Goal: Task Accomplishment & Management: Manage account settings

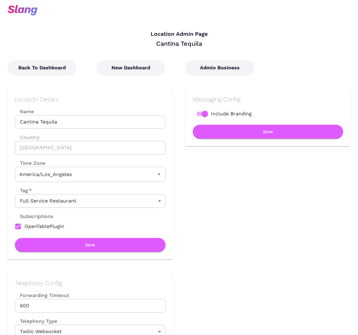
type input "Pacific Time"
click at [220, 70] on button "Admin Business" at bounding box center [220, 68] width 69 height 16
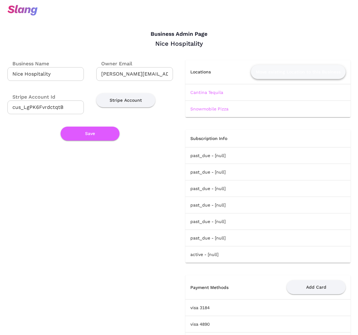
click at [284, 73] on button "Move existing Location to this Business" at bounding box center [298, 72] width 95 height 14
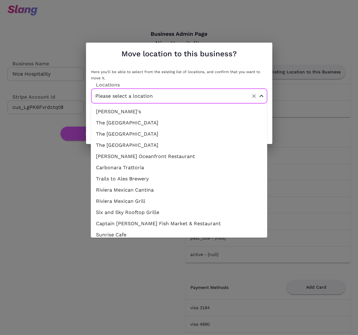
click at [148, 98] on input "Please select a location" at bounding box center [170, 96] width 152 height 10
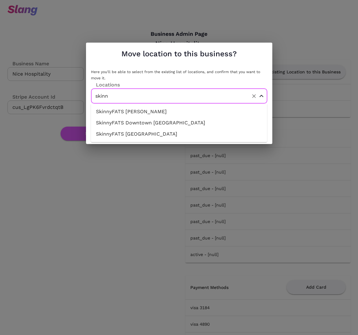
click at [153, 113] on li "SkinnyFATS [PERSON_NAME]" at bounding box center [179, 111] width 177 height 11
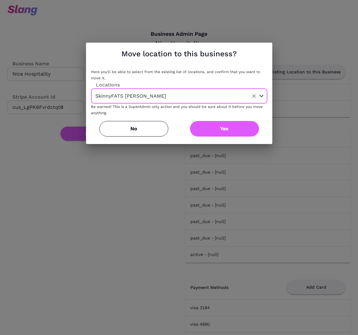
type input "SkinnyFATS [PERSON_NAME]"
click at [216, 131] on button "Yes" at bounding box center [224, 129] width 69 height 16
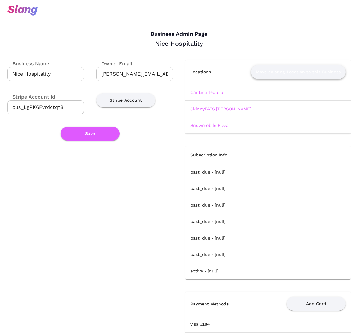
click at [292, 70] on button "Move existing Location to this Business" at bounding box center [298, 72] width 95 height 14
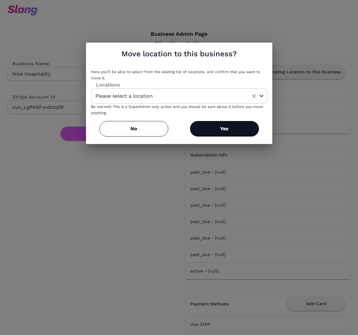
click at [208, 93] on input "Please select a location" at bounding box center [170, 96] width 152 height 10
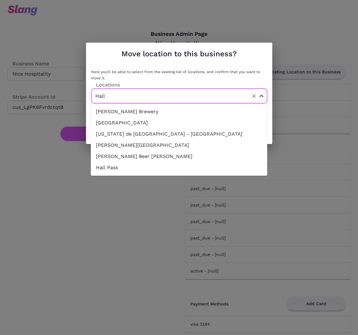
click at [200, 166] on li "Hall Pass" at bounding box center [179, 167] width 177 height 11
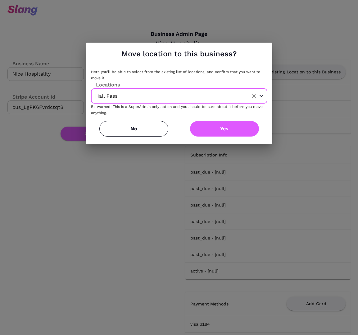
type input "Hall Pass"
click at [224, 130] on button "Yes" at bounding box center [224, 129] width 69 height 16
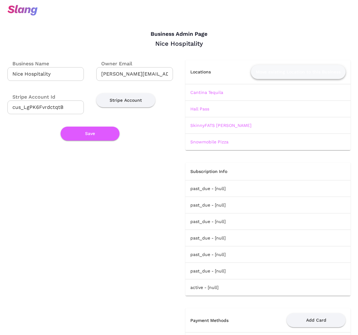
click at [300, 70] on button "Move existing Location to this Business" at bounding box center [298, 72] width 95 height 14
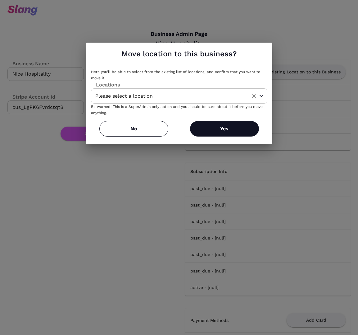
click at [203, 95] on input "Please select a location" at bounding box center [170, 96] width 152 height 10
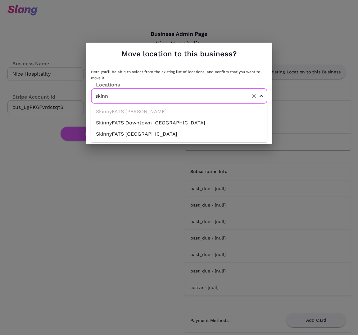
click at [190, 121] on li "SkinnyFATS Downtown [GEOGRAPHIC_DATA]" at bounding box center [179, 122] width 177 height 11
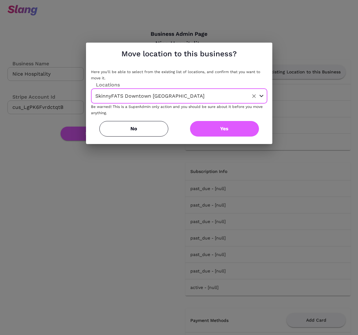
type input "SkinnyFATS Downtown [GEOGRAPHIC_DATA]"
click at [206, 127] on button "Yes" at bounding box center [224, 129] width 69 height 16
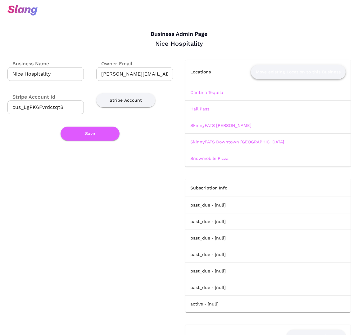
click at [289, 70] on button "Move existing Location to this Business" at bounding box center [298, 72] width 95 height 14
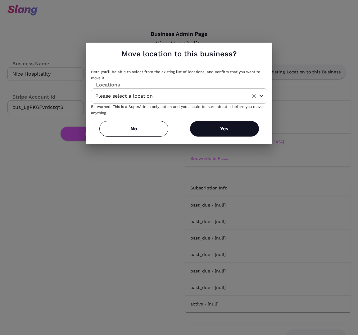
click at [202, 99] on input "Please select a location" at bounding box center [170, 96] width 152 height 10
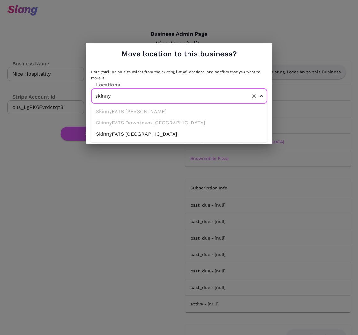
click at [192, 133] on li "SkinnyFATS [GEOGRAPHIC_DATA]" at bounding box center [179, 133] width 177 height 11
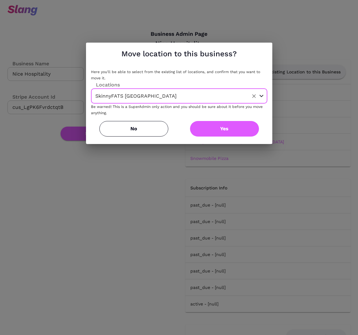
type input "SkinnyFATS [GEOGRAPHIC_DATA]"
click at [236, 123] on button "Yes" at bounding box center [224, 129] width 69 height 16
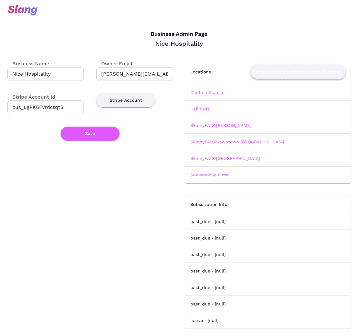
click at [289, 73] on button "Move existing Location to this Business" at bounding box center [298, 72] width 95 height 14
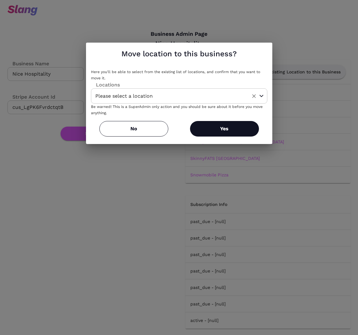
click at [149, 93] on input "Please select a location" at bounding box center [170, 96] width 152 height 10
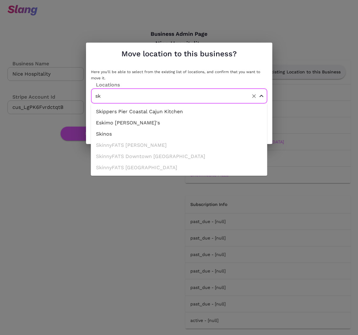
type input "s"
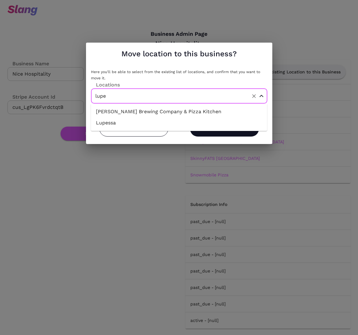
click at [168, 122] on li "Lupessa" at bounding box center [179, 122] width 177 height 11
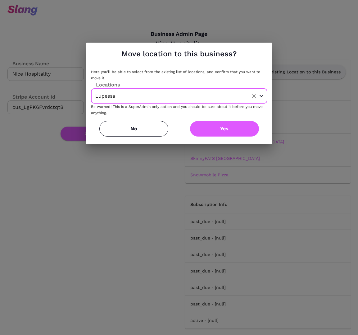
type input "Lupessa"
click at [236, 132] on button "Yes" at bounding box center [224, 129] width 69 height 16
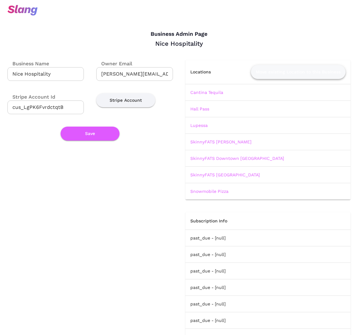
click at [296, 69] on button "Move existing Location to this Business" at bounding box center [298, 72] width 95 height 14
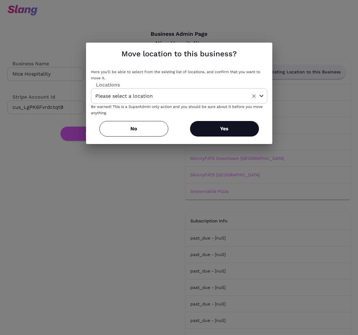
click at [180, 95] on input "Please select a location" at bounding box center [170, 96] width 152 height 10
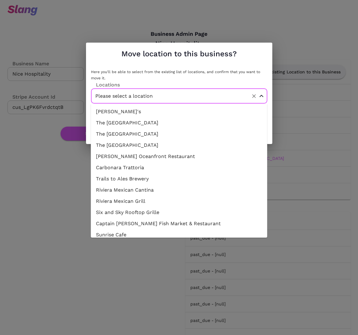
type input "a"
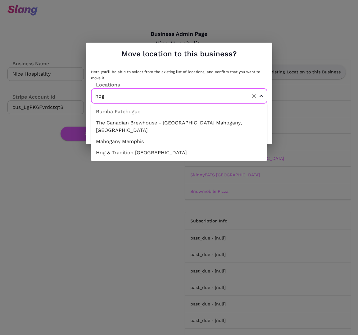
click at [173, 147] on li "Hog & Tradition Las Vegas" at bounding box center [179, 152] width 177 height 11
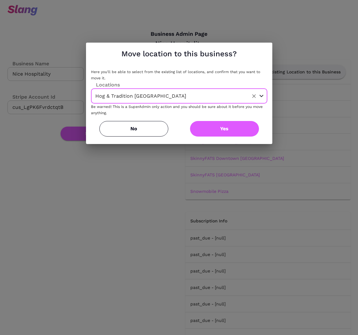
type input "Hog & Tradition Las Vegas"
click at [216, 132] on button "Yes" at bounding box center [224, 129] width 69 height 16
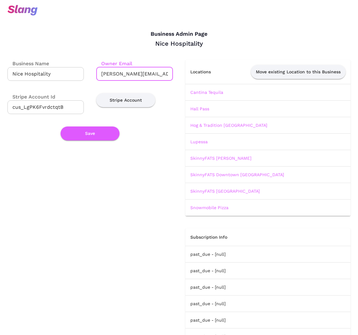
drag, startPoint x: 116, startPoint y: 74, endPoint x: 96, endPoint y: 72, distance: 20.6
click at [96, 72] on div "Owner Email james@nicehospitality.com ​" at bounding box center [128, 64] width 89 height 33
type input "reed@nicehospitality.com"
click at [96, 137] on button "Save" at bounding box center [90, 134] width 59 height 14
click at [96, 132] on button "Save" at bounding box center [90, 134] width 59 height 14
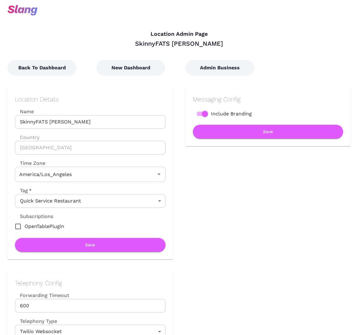
type input "Pacific Time"
click at [220, 69] on button "Admin Business" at bounding box center [220, 68] width 69 height 16
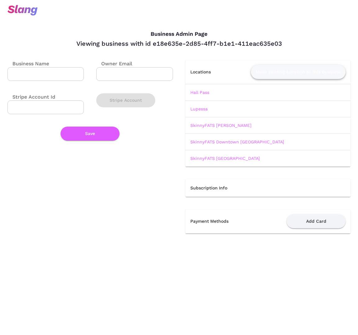
click at [279, 72] on button "Move existing Location to this Business" at bounding box center [298, 72] width 95 height 14
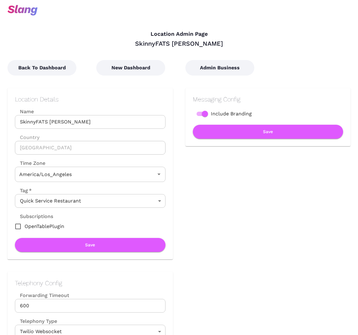
type input "Pacific Time"
